Goal: Task Accomplishment & Management: Use online tool/utility

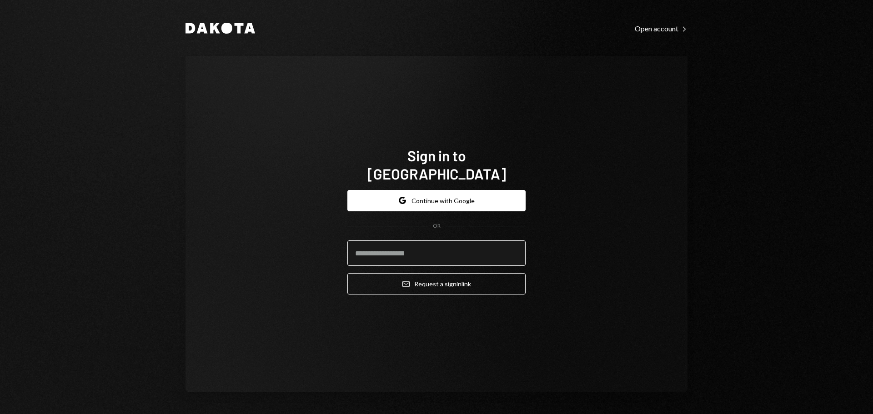
click at [415, 247] on input "email" at bounding box center [436, 253] width 178 height 25
type input "**********"
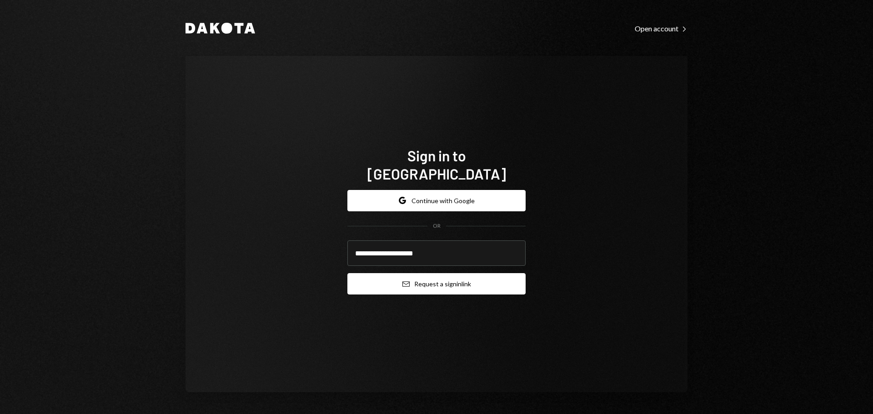
click at [431, 282] on button "Email Request a sign in link" at bounding box center [436, 283] width 178 height 21
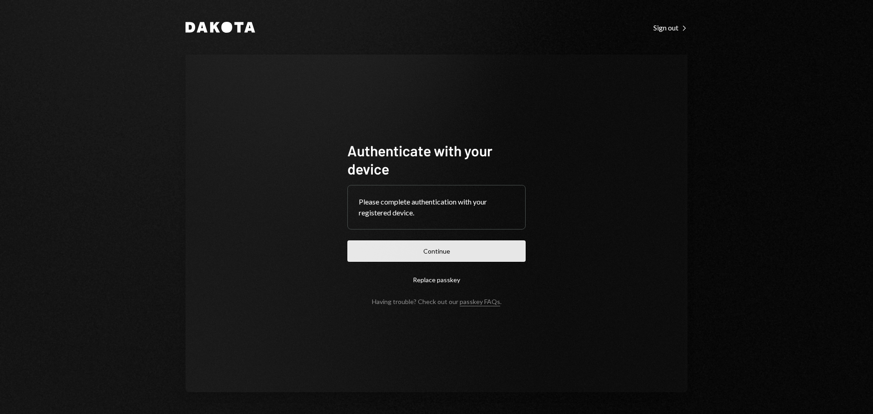
click at [436, 251] on button "Continue" at bounding box center [436, 251] width 178 height 21
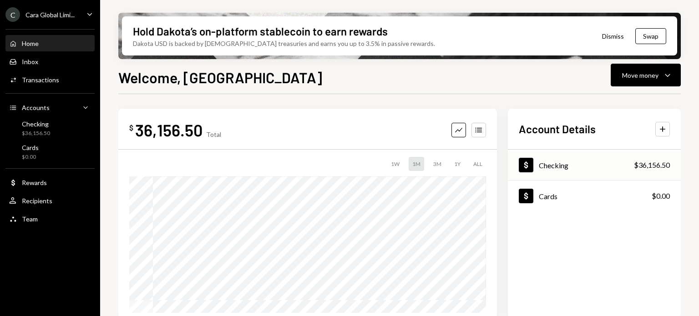
click at [540, 164] on div "Checking" at bounding box center [553, 165] width 30 height 9
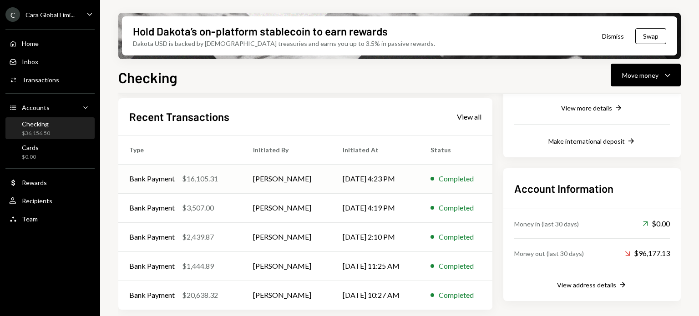
scroll to position [186, 0]
click at [470, 120] on div "View all" at bounding box center [469, 116] width 25 height 9
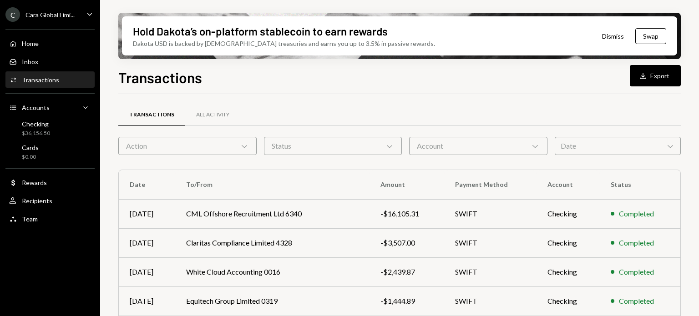
click at [581, 143] on div "Date Chevron Down" at bounding box center [617, 146] width 126 height 18
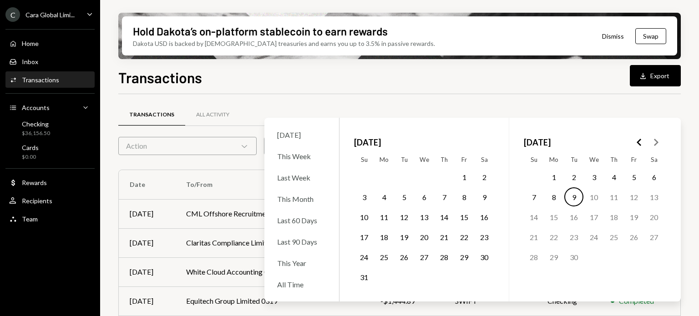
click at [386, 257] on button "25" at bounding box center [383, 256] width 19 height 19
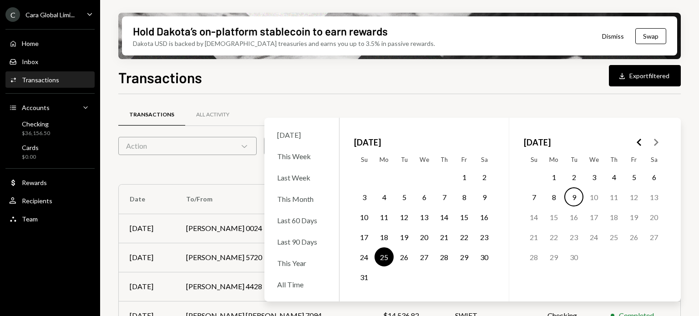
click at [580, 196] on button "9" at bounding box center [573, 196] width 19 height 19
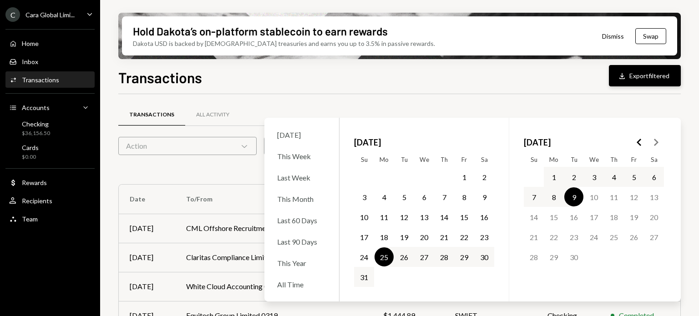
click at [622, 71] on icon "Download" at bounding box center [621, 75] width 9 height 9
